Goal: Information Seeking & Learning: Learn about a topic

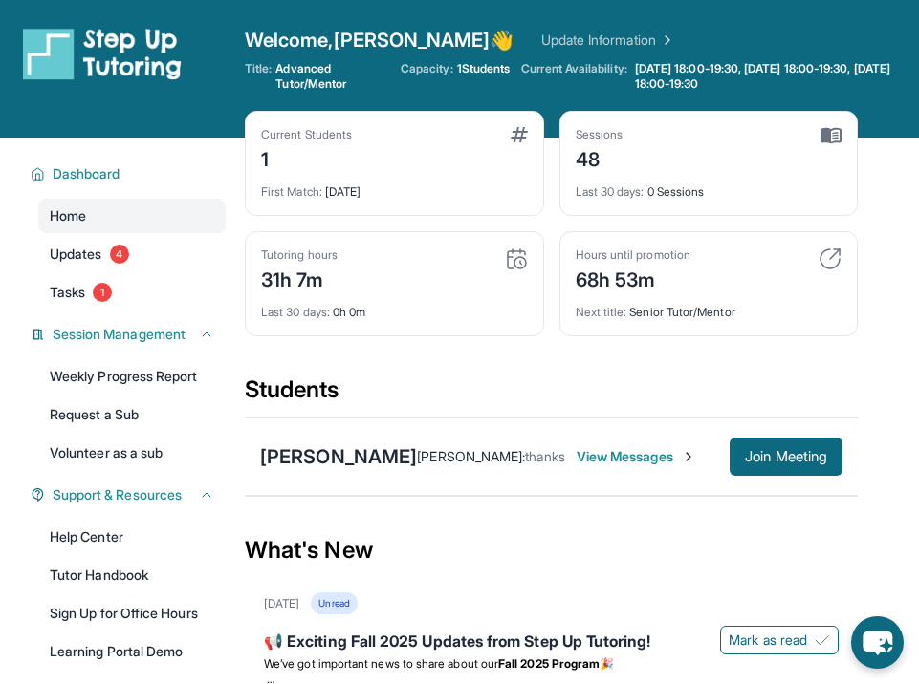
scroll to position [17, 0]
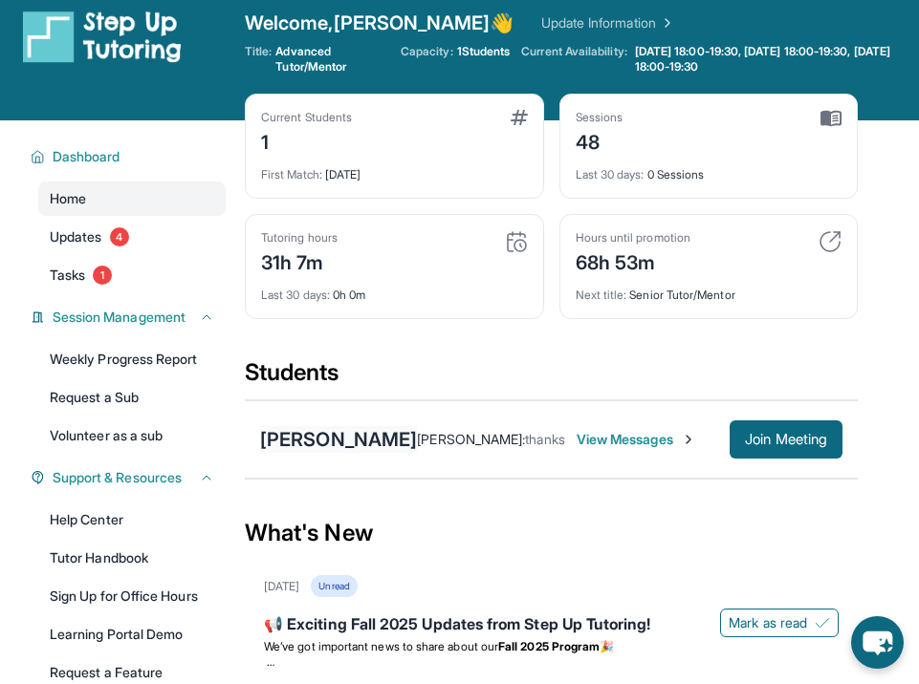
click at [306, 432] on div "[PERSON_NAME]" at bounding box center [338, 439] width 157 height 27
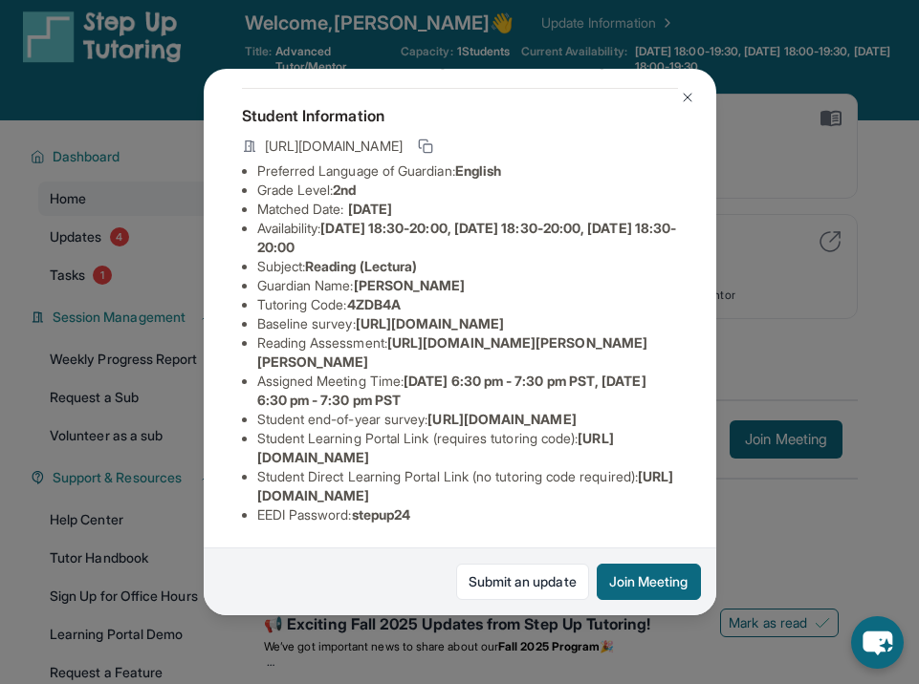
scroll to position [137, 0]
drag, startPoint x: 398, startPoint y: 349, endPoint x: 511, endPoint y: 406, distance: 127.4
click at [511, 406] on ul "Preferred Language of Guardian: English Grade Level: 2nd Matched Date: [DATE] A…" at bounding box center [460, 343] width 436 height 363
click at [511, 406] on li "Assigned Meeting Time : [DATE] 6:30 pm - 7:30 pm PST, [DATE] 6:30 pm - 7:30 pm …" at bounding box center [467, 391] width 421 height 38
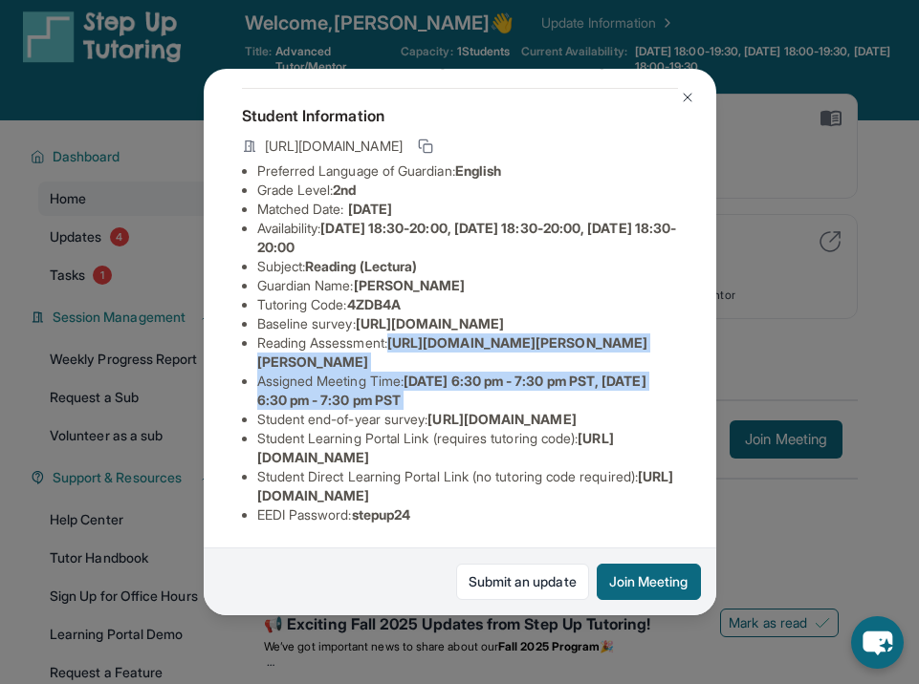
drag, startPoint x: 511, startPoint y: 406, endPoint x: 396, endPoint y: 354, distance: 127.1
click at [396, 354] on ul "Preferred Language of Guardian: English Grade Level: 2nd Matched Date: [DATE] A…" at bounding box center [460, 343] width 436 height 363
click at [396, 354] on li "Reading Assessment : [URL][DOMAIN_NAME][PERSON_NAME][PERSON_NAME]" at bounding box center [467, 353] width 421 height 38
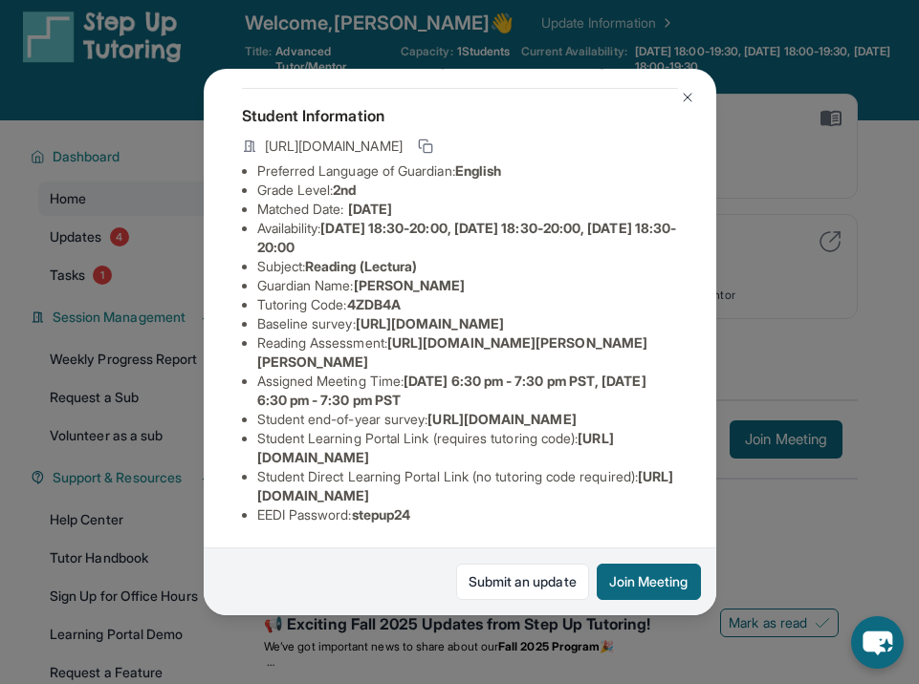
click at [689, 97] on img at bounding box center [687, 97] width 15 height 15
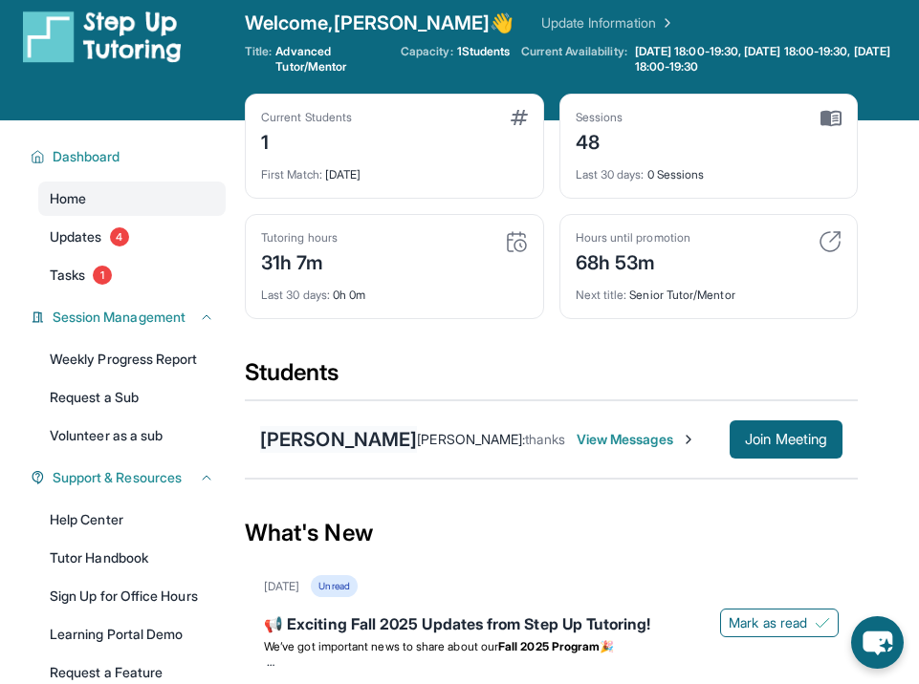
click at [312, 439] on div "[PERSON_NAME]" at bounding box center [338, 439] width 157 height 27
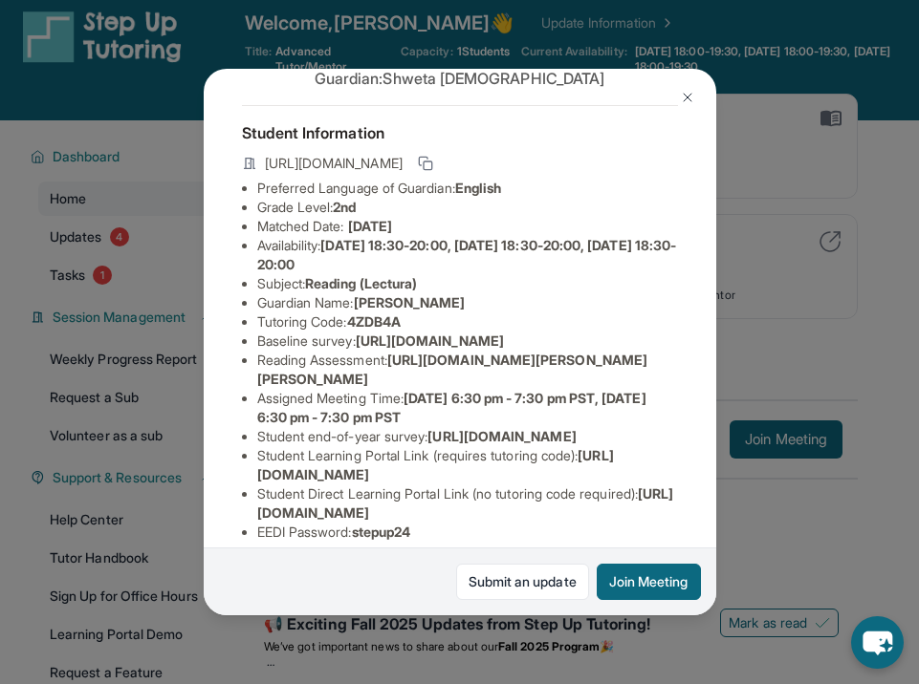
scroll to position [83, 0]
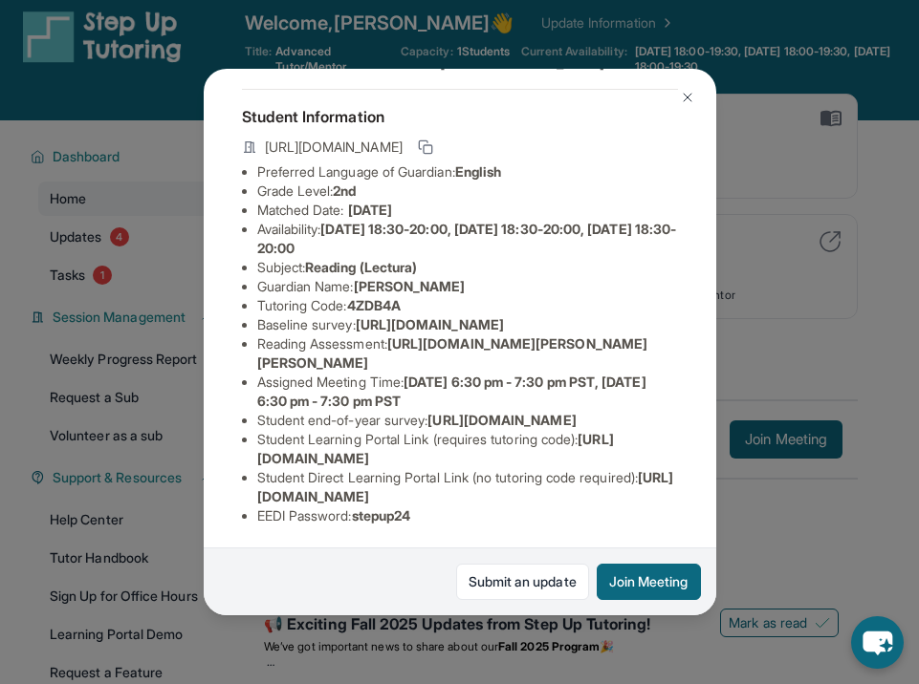
drag, startPoint x: 450, startPoint y: 415, endPoint x: 414, endPoint y: 414, distance: 36.3
click at [414, 371] on span "[URL][DOMAIN_NAME][PERSON_NAME][PERSON_NAME]" at bounding box center [452, 353] width 391 height 35
drag, startPoint x: 402, startPoint y: 400, endPoint x: 559, endPoint y: 464, distance: 170.2
click at [561, 465] on ul "Preferred Language of Guardian: English Grade Level: 2nd Matched Date: [DATE] A…" at bounding box center [460, 344] width 436 height 363
drag, startPoint x: 500, startPoint y: 455, endPoint x: 386, endPoint y: 404, distance: 124.5
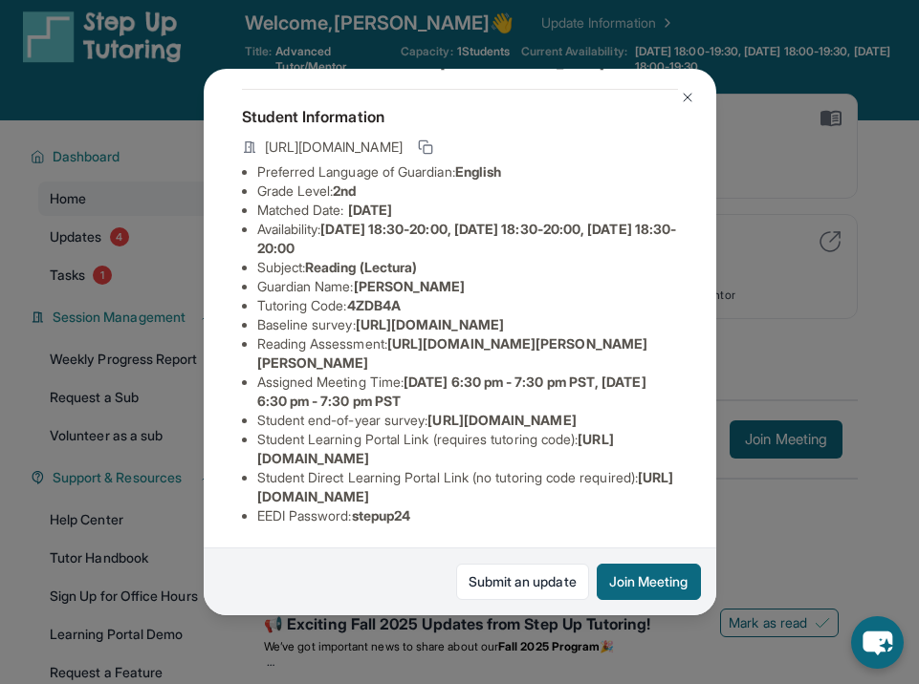
click at [386, 404] on ul "Preferred Language of Guardian: English Grade Level: 2nd Matched Date: [DATE] A…" at bounding box center [460, 344] width 436 height 363
click at [386, 373] on li "Reading Assessment : [URL][DOMAIN_NAME][PERSON_NAME][PERSON_NAME]" at bounding box center [467, 354] width 421 height 38
drag, startPoint x: 386, startPoint y: 399, endPoint x: 528, endPoint y: 412, distance: 142.1
click at [532, 373] on li "Reading Assessment : [URL][DOMAIN_NAME][PERSON_NAME][PERSON_NAME]" at bounding box center [467, 354] width 421 height 38
click at [512, 371] on span "[URL][DOMAIN_NAME][PERSON_NAME][PERSON_NAME]" at bounding box center [452, 353] width 391 height 35
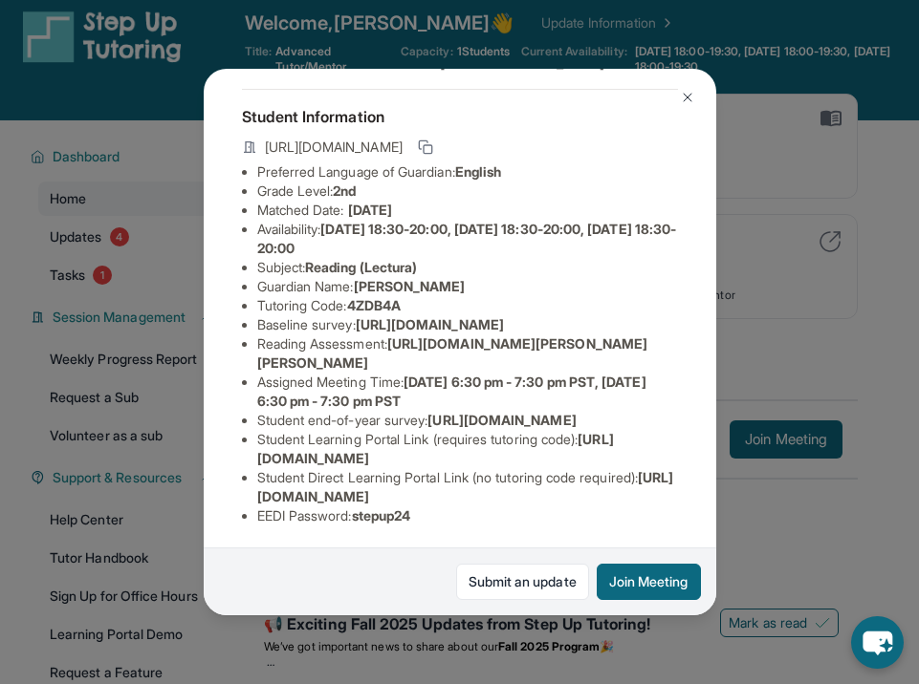
drag, startPoint x: 399, startPoint y: 402, endPoint x: 665, endPoint y: 423, distance: 267.5
click at [665, 373] on li "Reading Assessment : [URL][DOMAIN_NAME][PERSON_NAME][PERSON_NAME]" at bounding box center [467, 354] width 421 height 38
copy span "[URL][DOMAIN_NAME][PERSON_NAME][PERSON_NAME]"
click at [685, 95] on img at bounding box center [687, 97] width 15 height 15
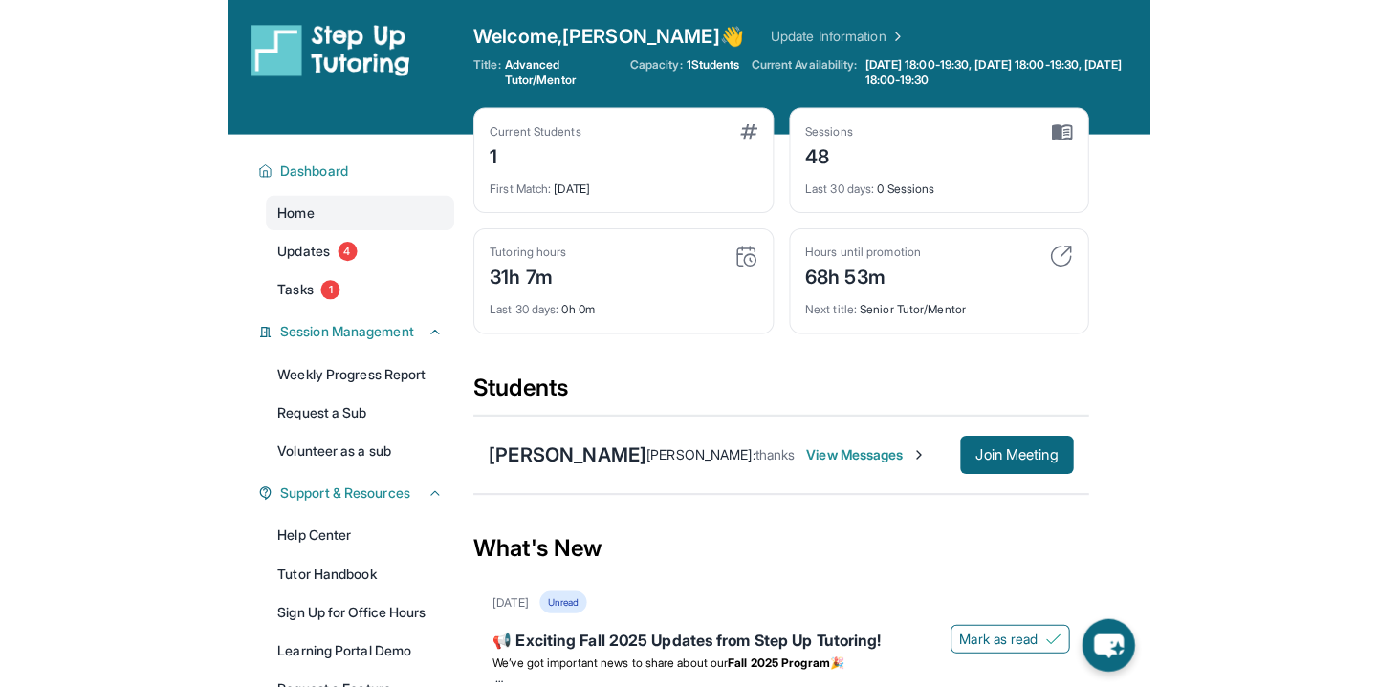
scroll to position [0, 0]
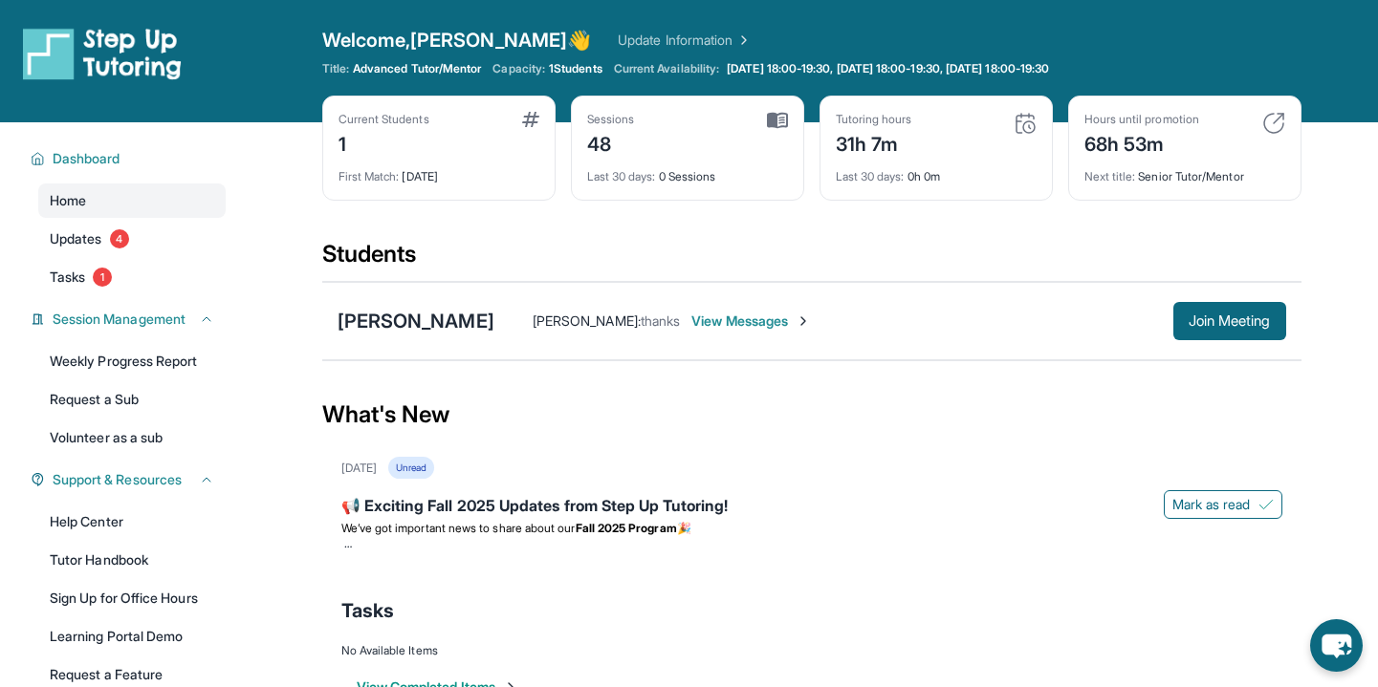
click at [388, 28] on span "Welcome, [PERSON_NAME]" at bounding box center [457, 40] width 270 height 27
drag, startPoint x: 630, startPoint y: 65, endPoint x: 736, endPoint y: 66, distance: 106.1
click at [738, 67] on div "Current Availability: [DATE] 18:00-19:30, [DATE] 18:00-19:30, [DATE] 18:00-19:30" at bounding box center [834, 68] width 440 height 15
click at [725, 37] on div "Welcome, [PERSON_NAME] 👋 Update Information" at bounding box center [811, 40] width 979 height 27
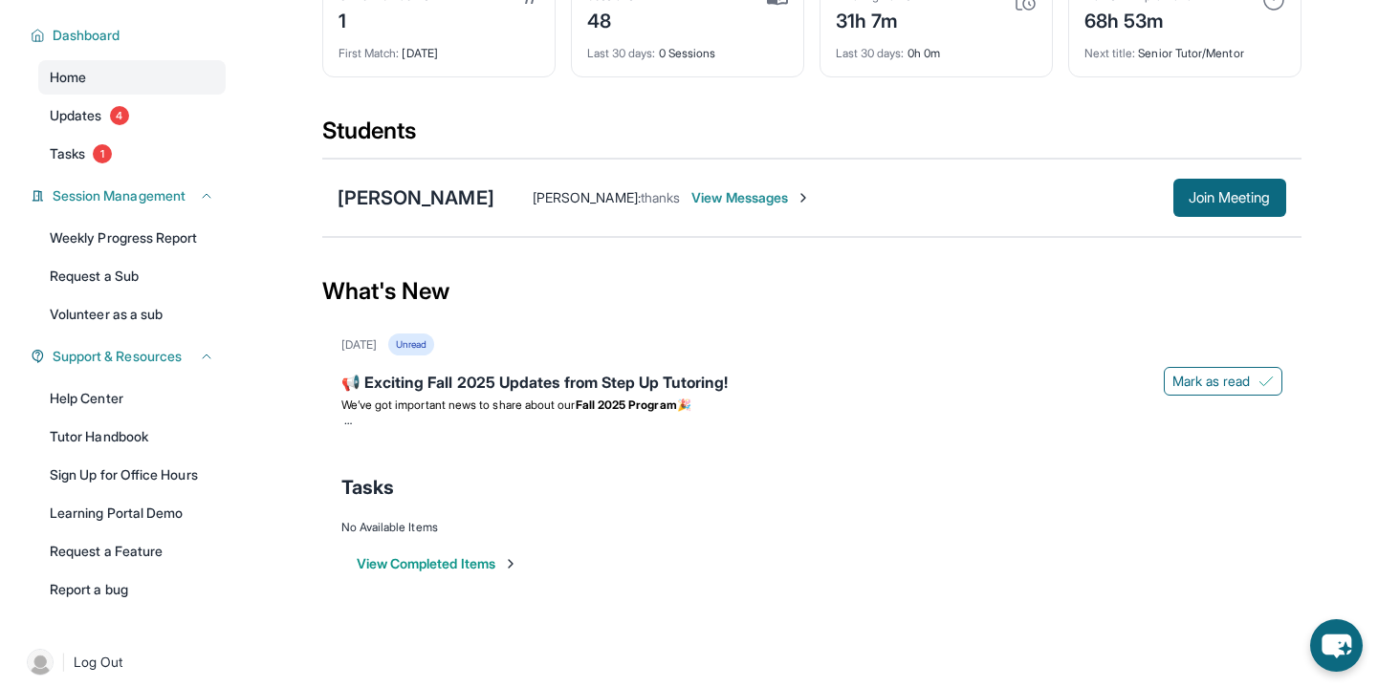
scroll to position [139, 0]
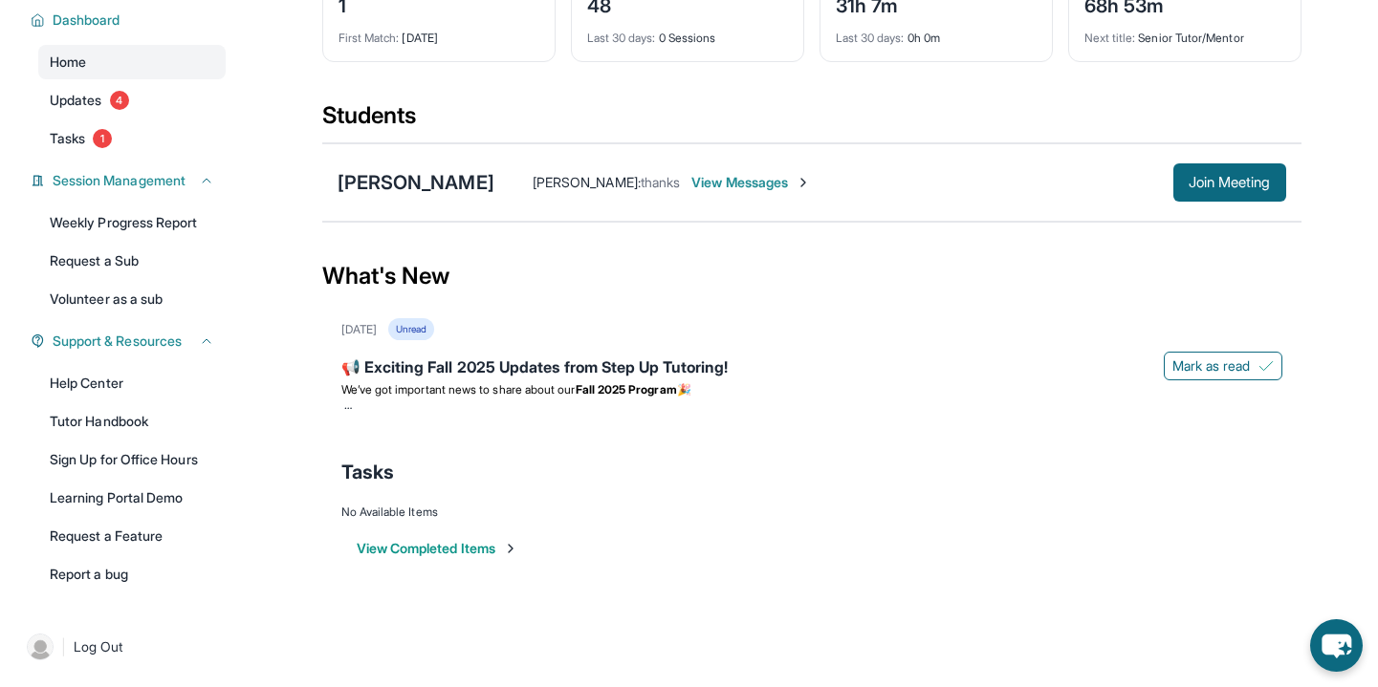
click at [693, 181] on span "View Messages" at bounding box center [750, 182] width 119 height 19
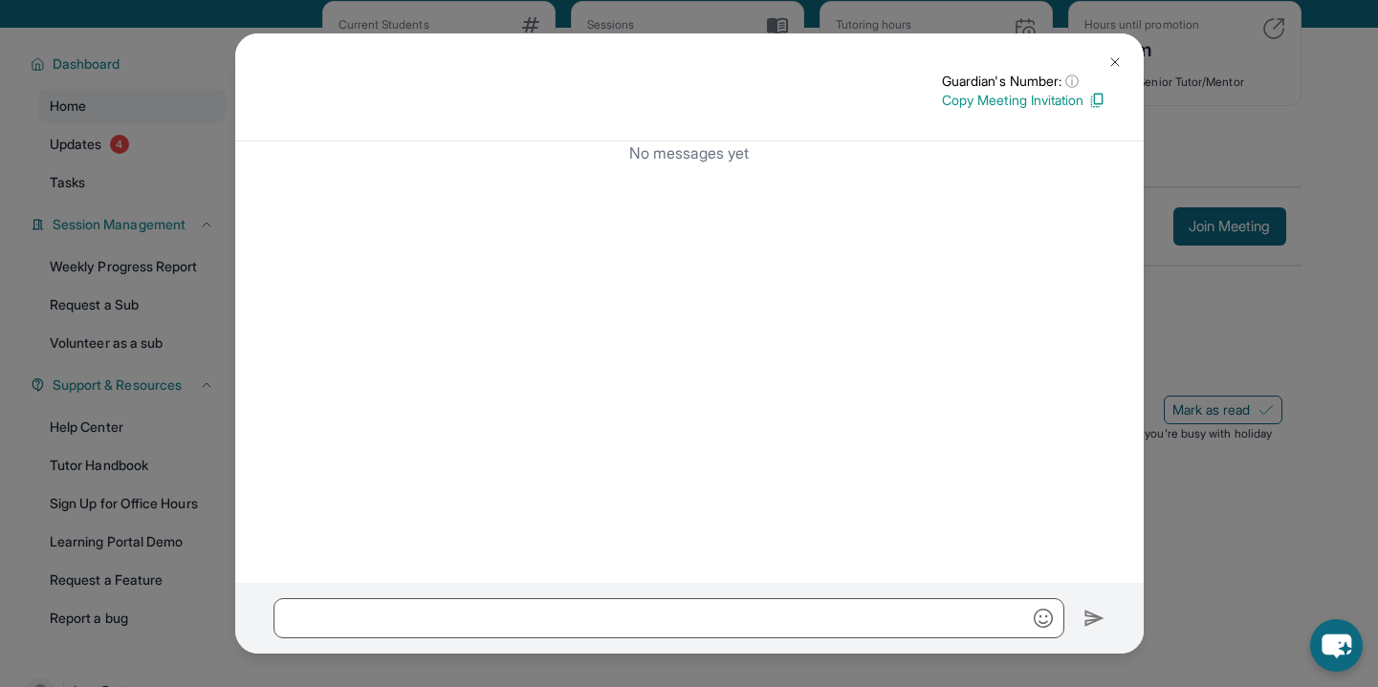
scroll to position [102, 0]
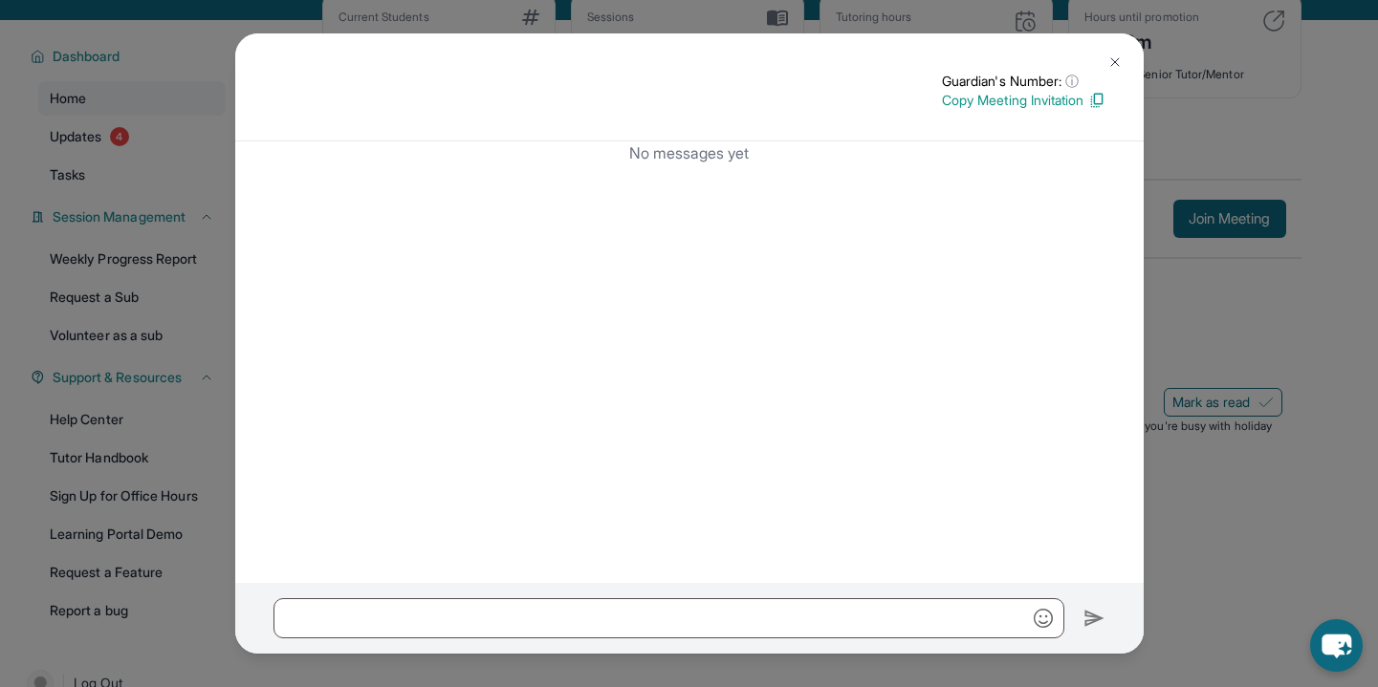
click at [918, 58] on img at bounding box center [1114, 61] width 15 height 15
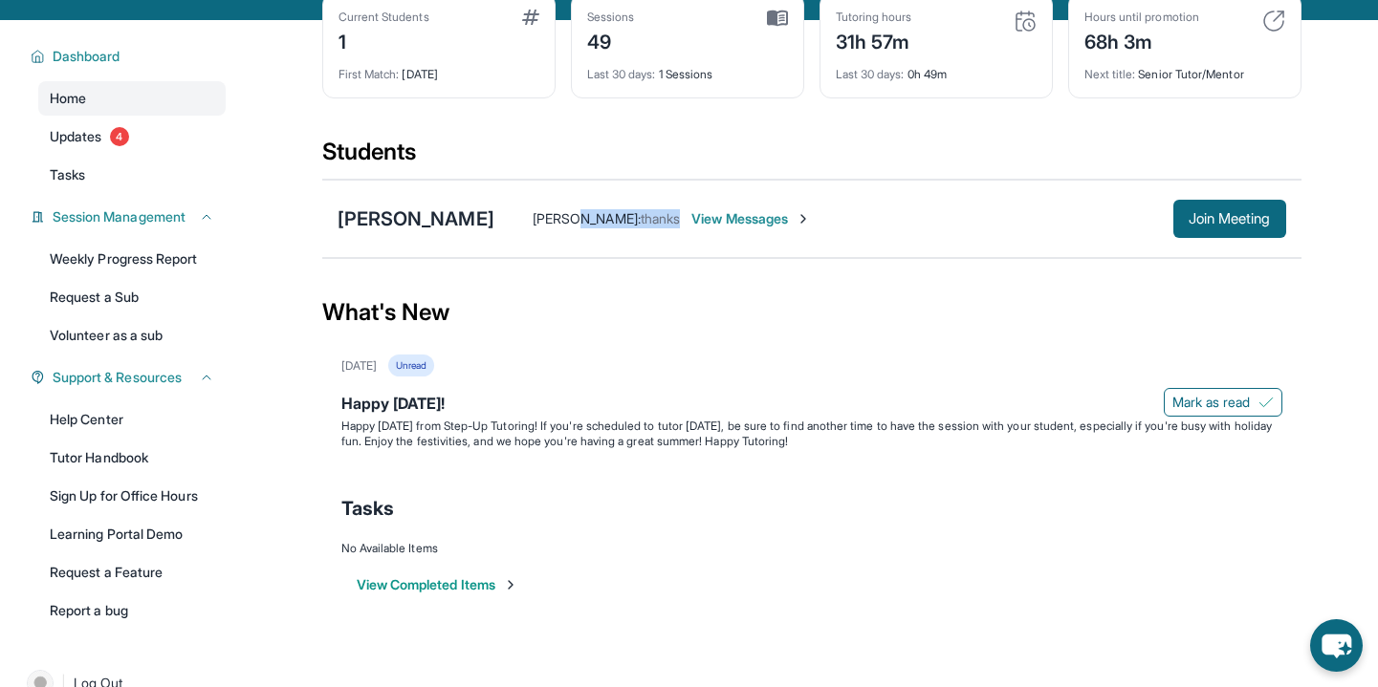
drag, startPoint x: 533, startPoint y: 213, endPoint x: 611, endPoint y: 212, distance: 77.4
click at [611, 212] on div "[PERSON_NAME] : thanks" at bounding box center [605, 218] width 147 height 19
click at [640, 212] on span "thanks" at bounding box center [659, 218] width 39 height 16
click at [345, 218] on div "[PERSON_NAME]" at bounding box center [415, 219] width 157 height 27
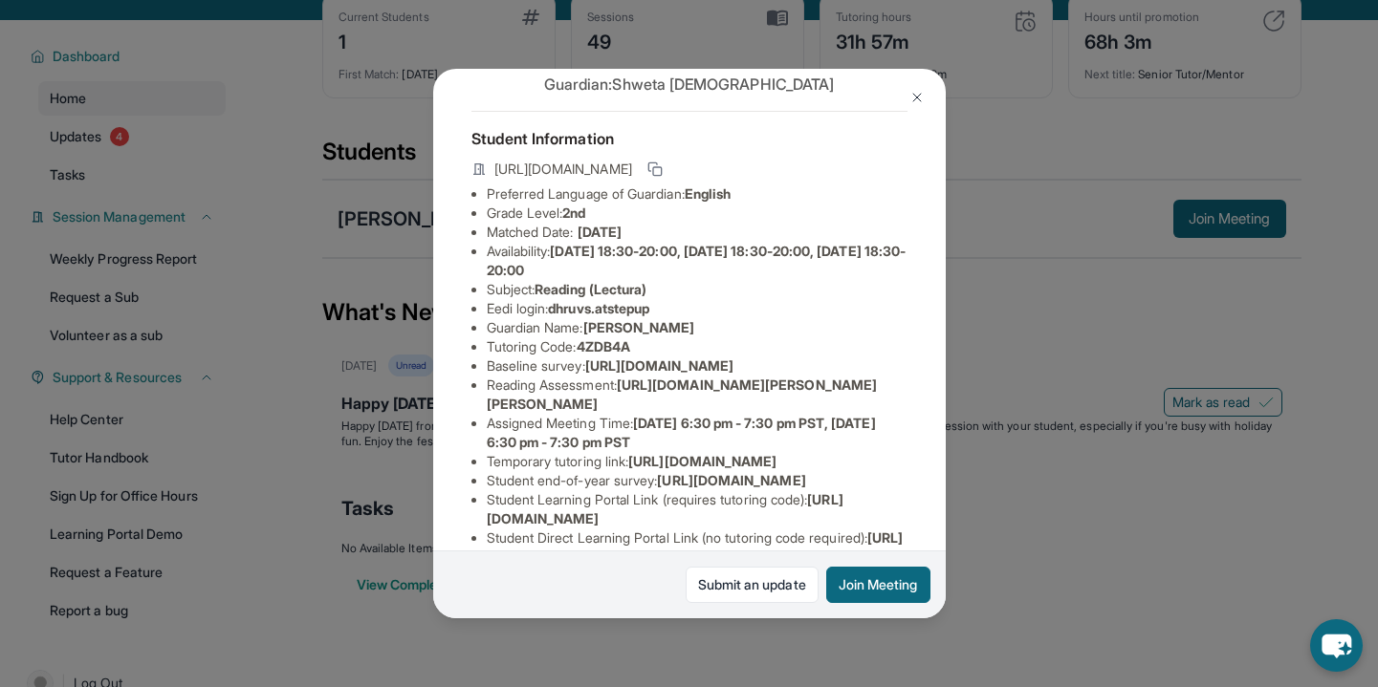
scroll to position [68, 0]
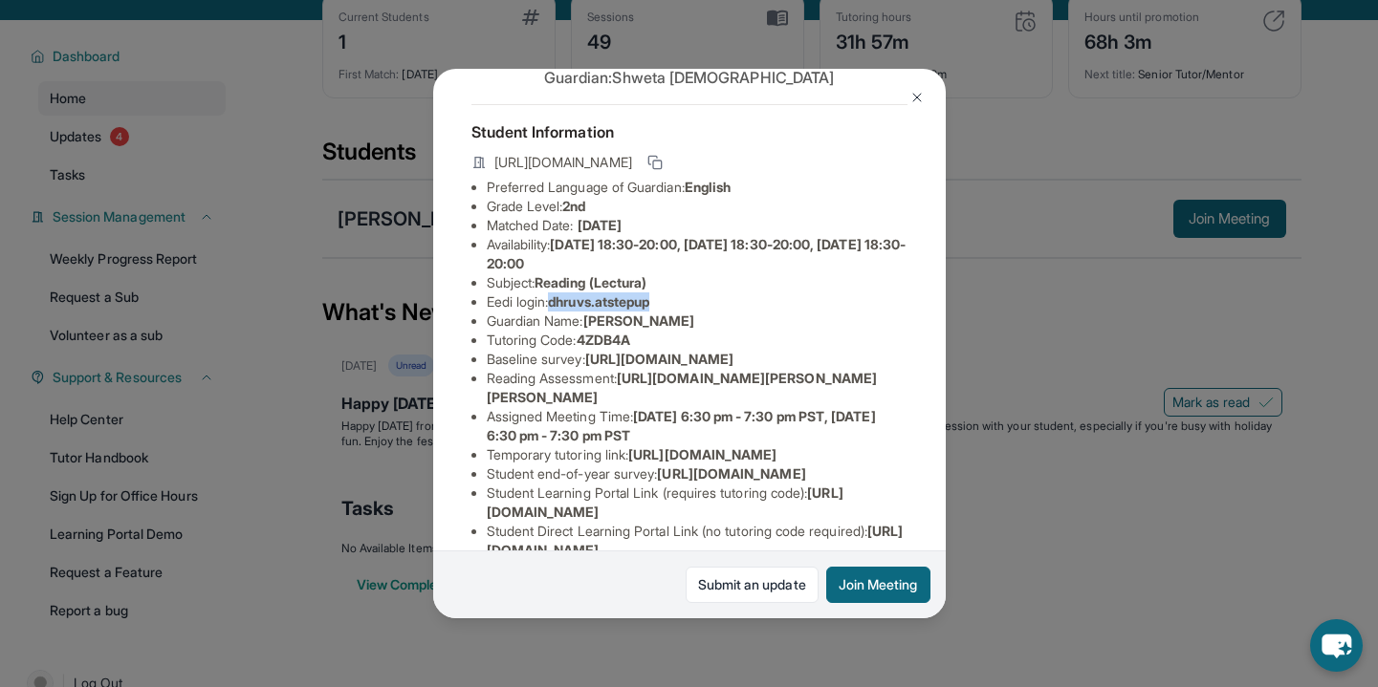
drag, startPoint x: 556, startPoint y: 301, endPoint x: 716, endPoint y: 305, distance: 159.7
click at [716, 306] on li "Eedi login : dhruvs.atstepup" at bounding box center [697, 302] width 421 height 19
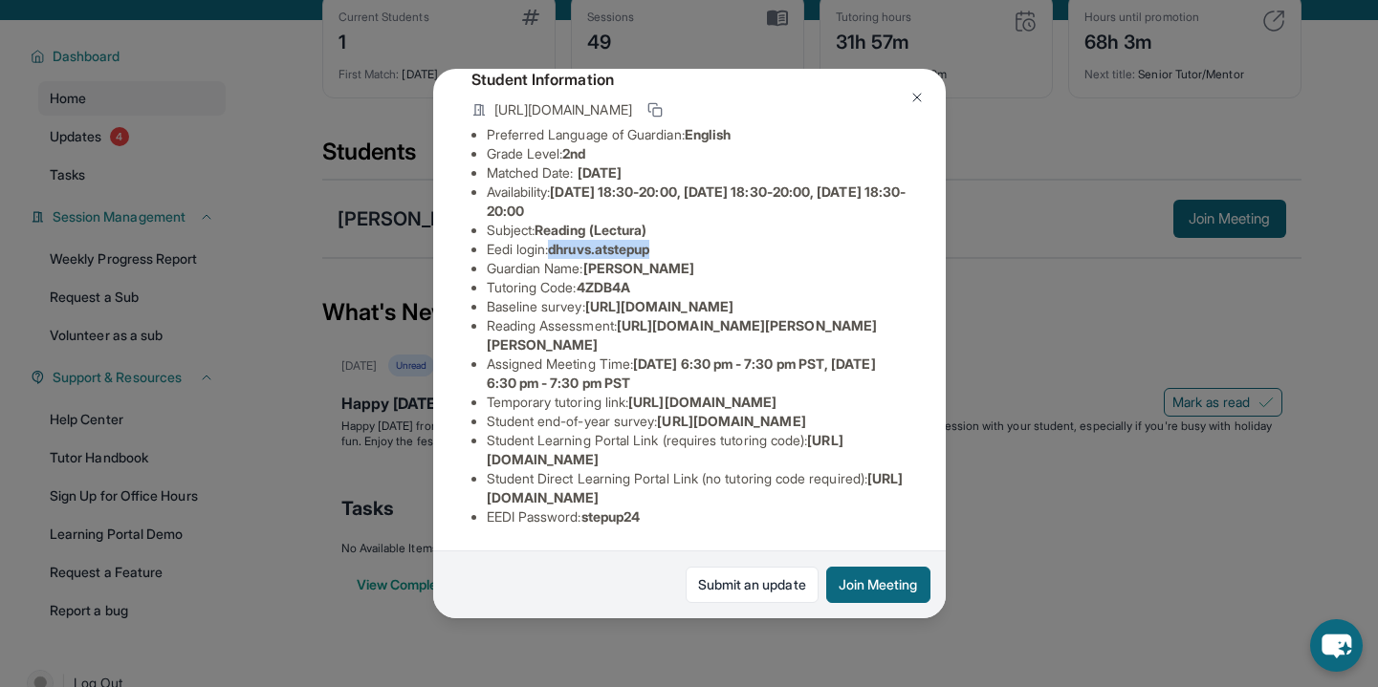
scroll to position [293, 0]
drag, startPoint x: 593, startPoint y: 517, endPoint x: 682, endPoint y: 516, distance: 88.9
click at [682, 516] on li "EEDI Password : stepup24" at bounding box center [697, 517] width 421 height 19
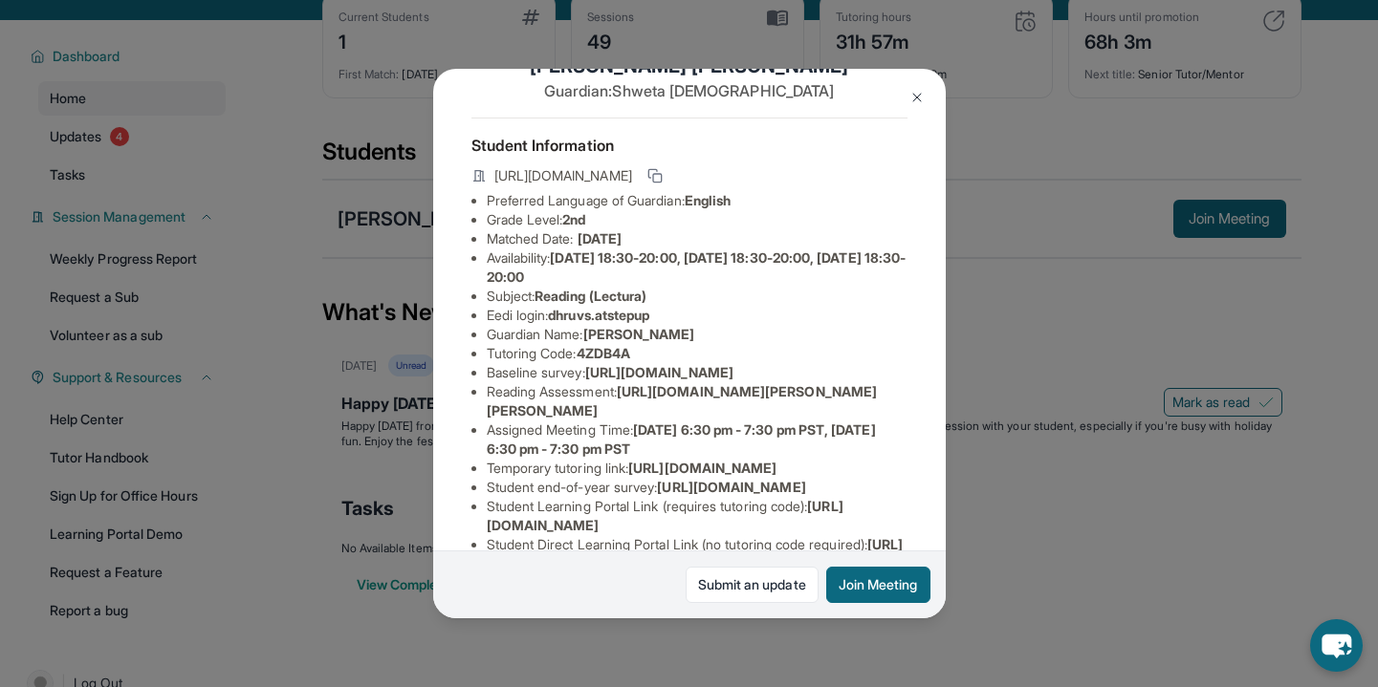
scroll to position [50, 0]
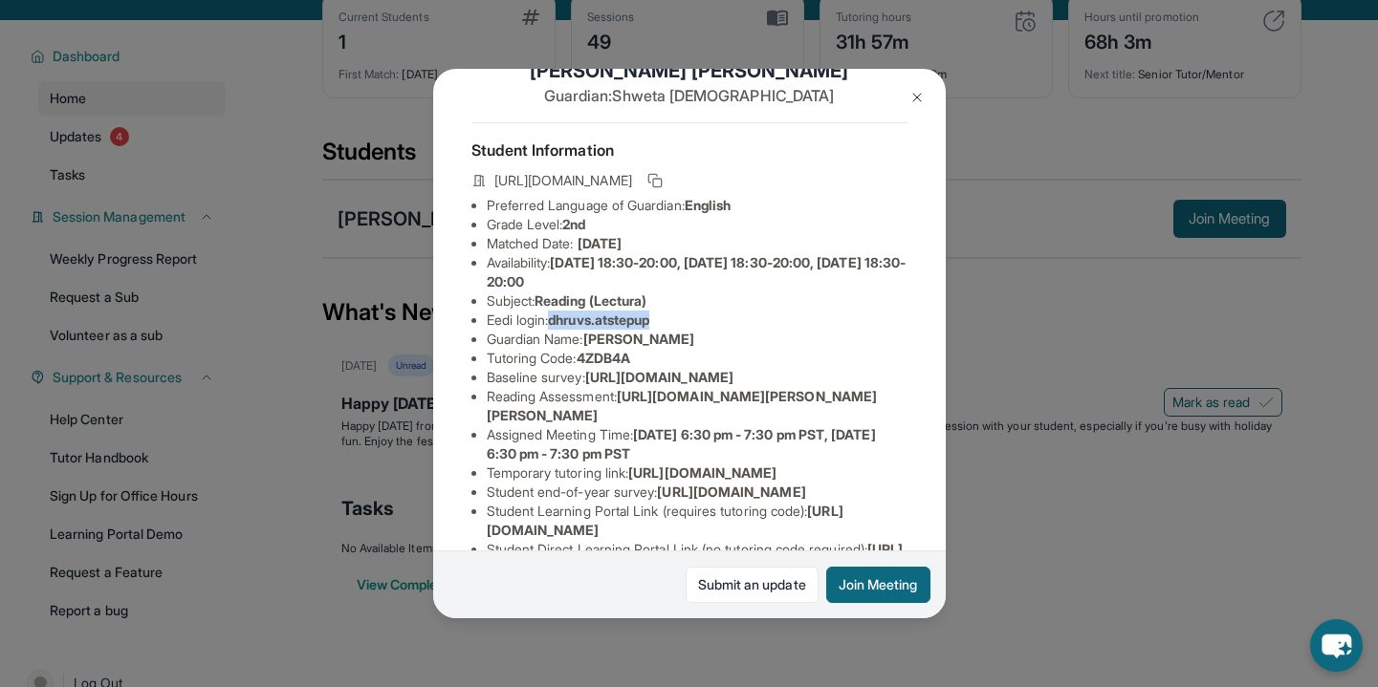
drag, startPoint x: 557, startPoint y: 318, endPoint x: 714, endPoint y: 313, distance: 156.9
click at [712, 314] on li "Eedi login : dhruvs.atstepup" at bounding box center [697, 320] width 421 height 19
click at [714, 313] on li "Eedi login : dhruvs.atstepup" at bounding box center [697, 320] width 421 height 19
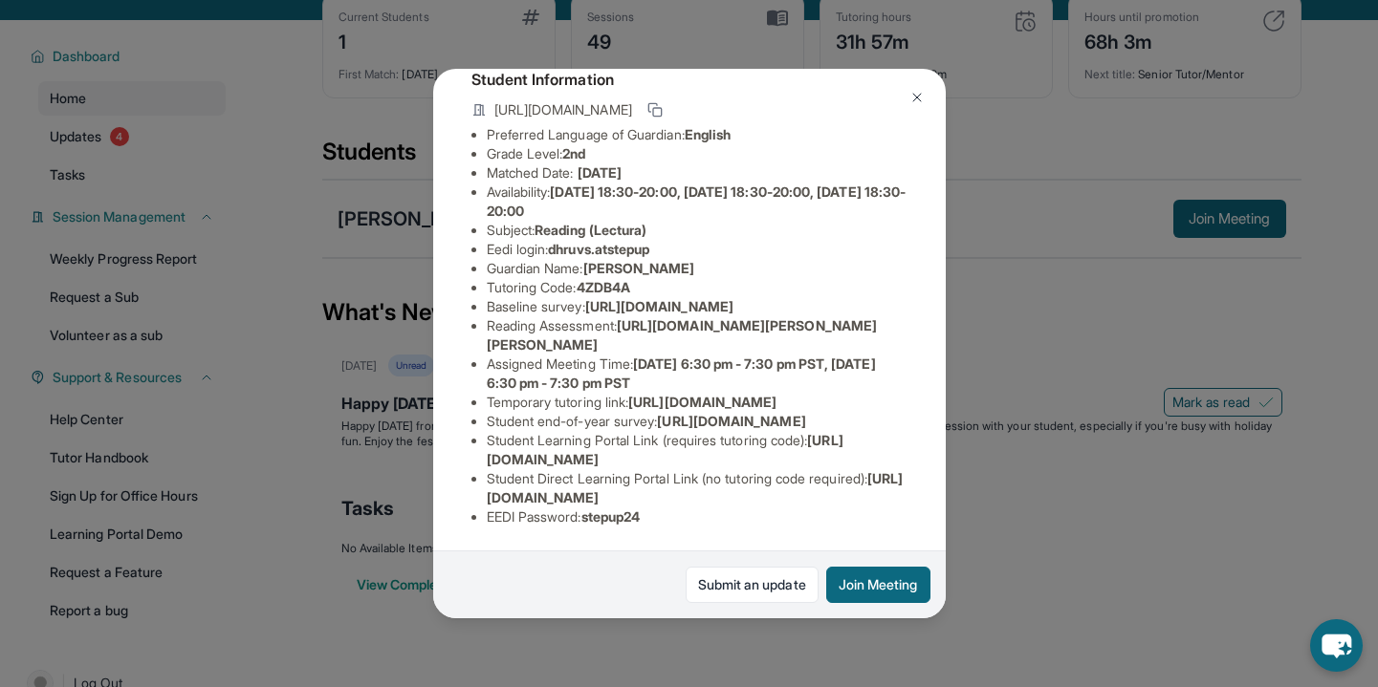
scroll to position [189, 0]
drag, startPoint x: 479, startPoint y: 234, endPoint x: 758, endPoint y: 467, distance: 363.2
click at [758, 467] on div "[PERSON_NAME] Guardian: [PERSON_NAME] Student Information [URL][DOMAIN_NAME] Pr…" at bounding box center [689, 344] width 512 height 550
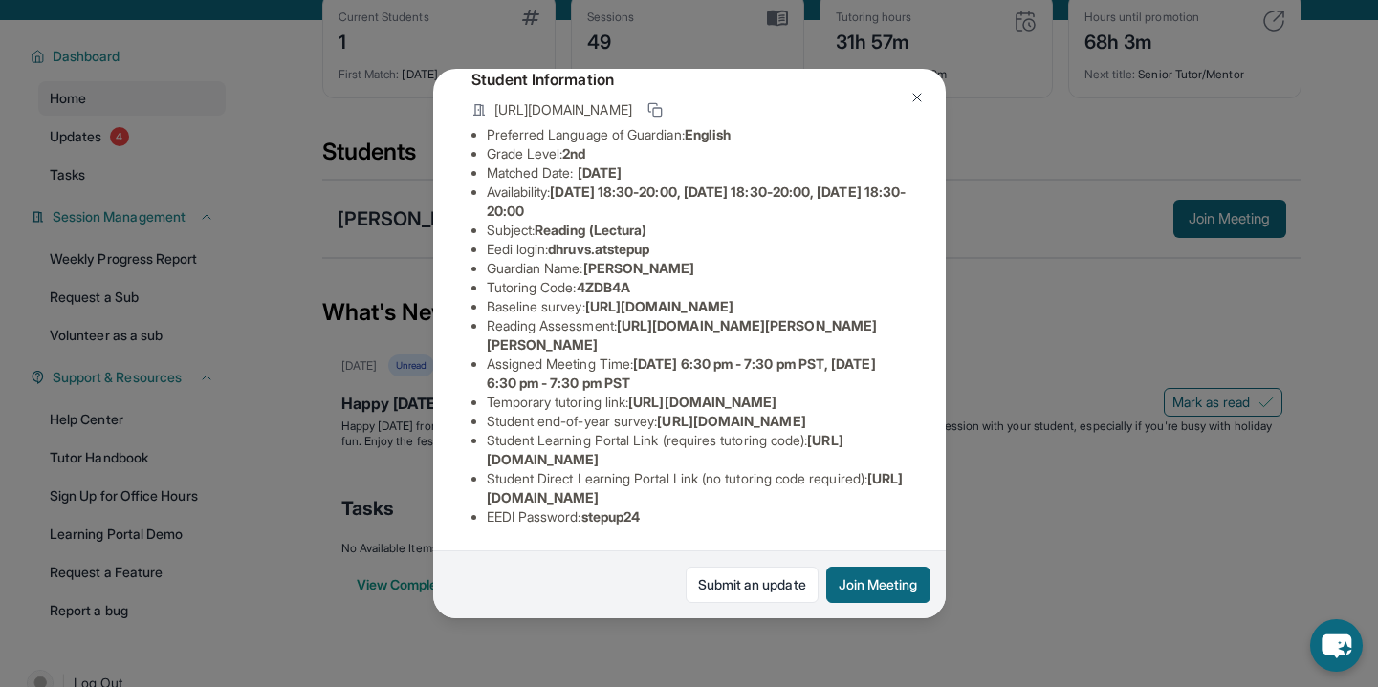
click at [302, 173] on div "[PERSON_NAME] Guardian: [PERSON_NAME] Student Information [URL][DOMAIN_NAME] Pr…" at bounding box center [689, 343] width 1378 height 687
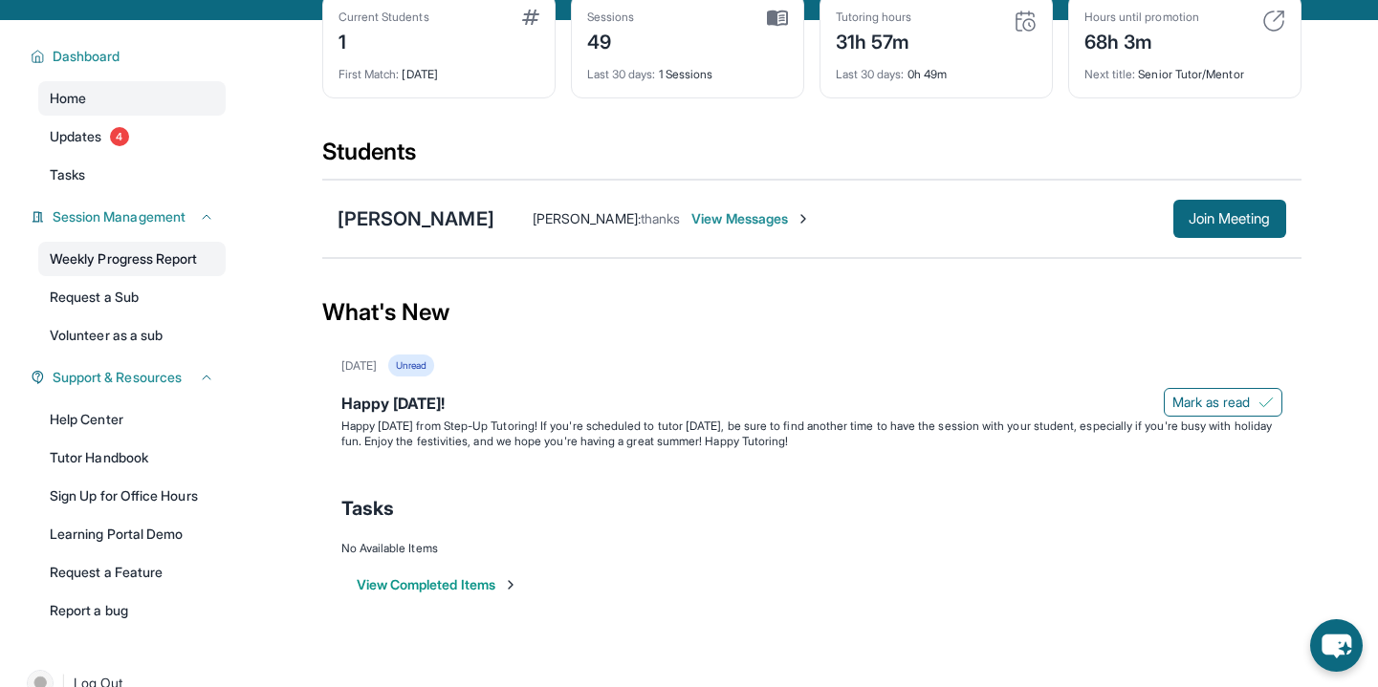
click at [198, 262] on link "Weekly Progress Report" at bounding box center [131, 259] width 187 height 34
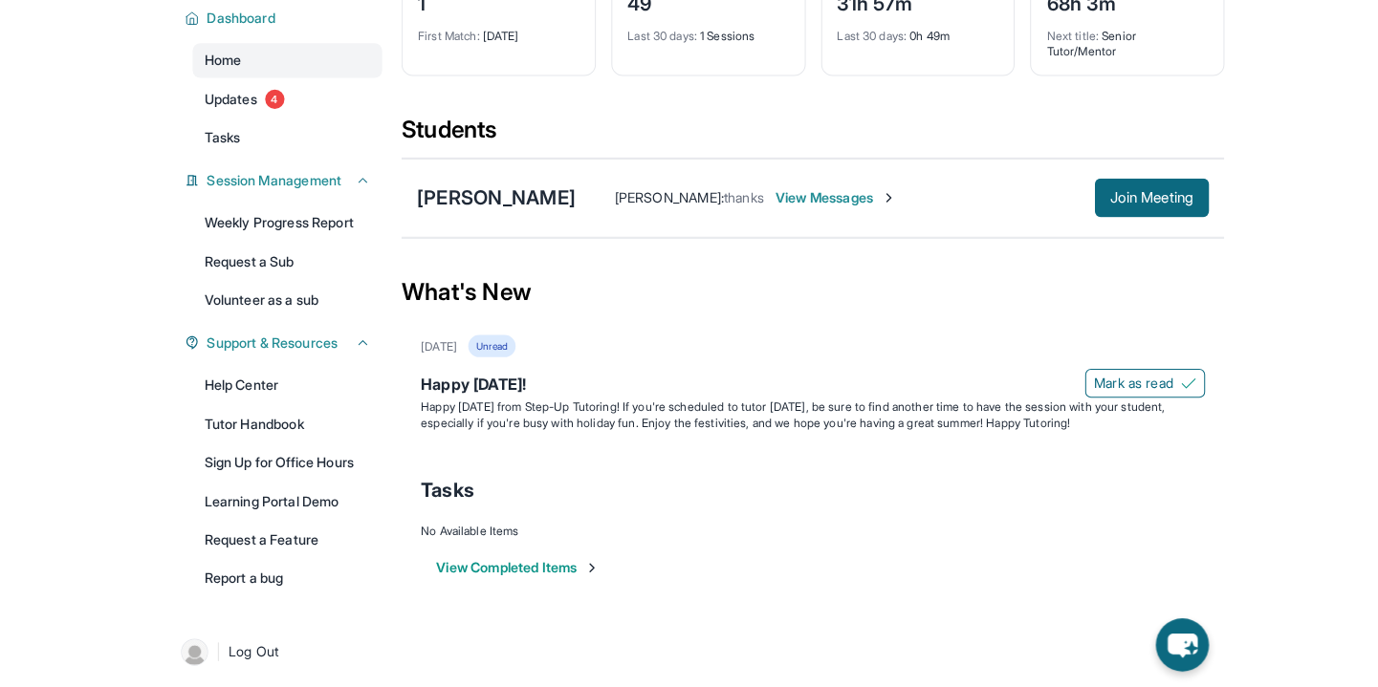
scroll to position [139, 0]
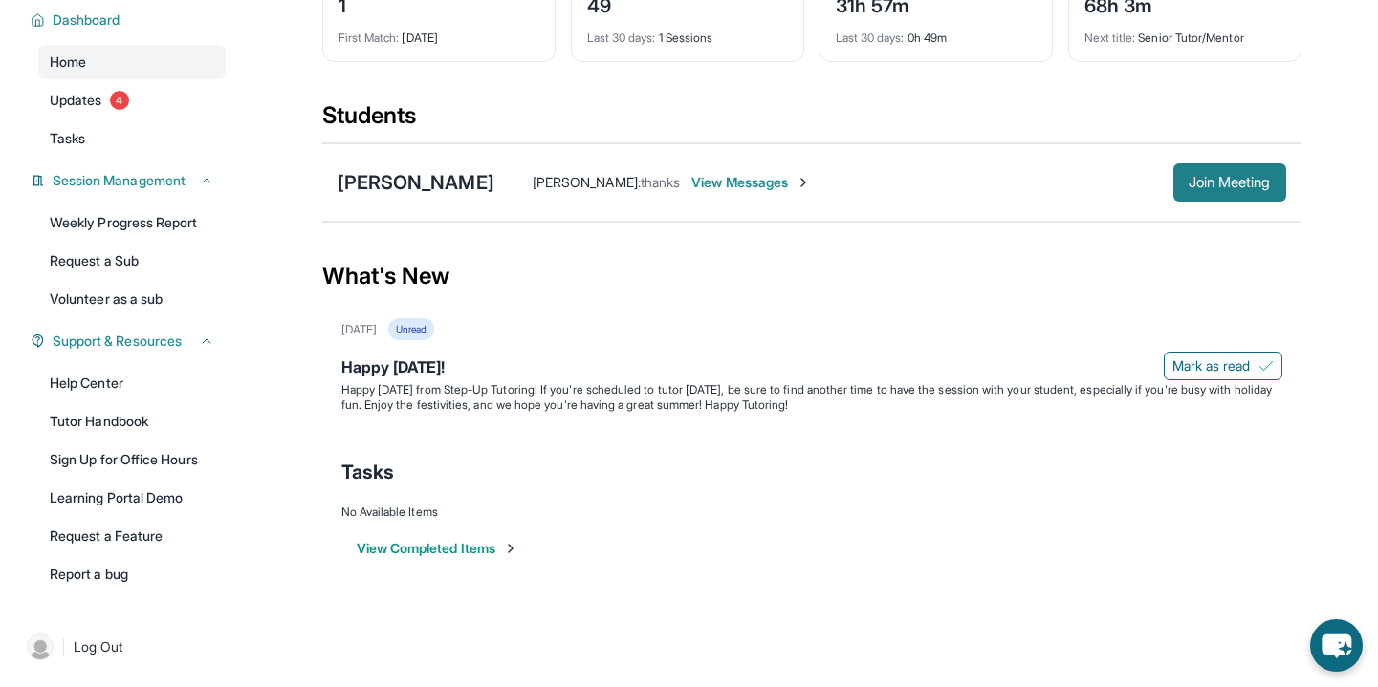
click at [918, 180] on span "Join Meeting" at bounding box center [1229, 182] width 82 height 11
